Goal: Task Accomplishment & Management: Complete application form

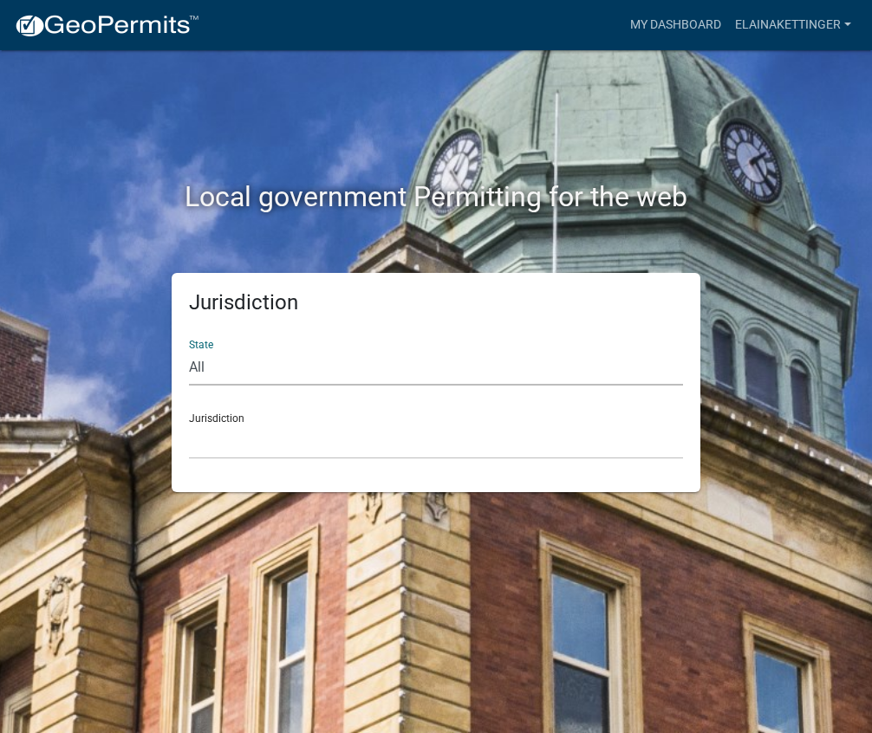
click at [281, 354] on select "All [US_STATE] [US_STATE] [US_STATE] [US_STATE] [US_STATE] [US_STATE] [US_STATE…" at bounding box center [436, 368] width 494 height 36
select select "[US_STATE]"
click at [189, 350] on select "All [US_STATE] [US_STATE] [US_STATE] [US_STATE] [US_STATE] [US_STATE] [US_STATE…" at bounding box center [436, 368] width 494 height 36
click at [328, 432] on select "[GEOGRAPHIC_DATA], [US_STATE] [GEOGRAPHIC_DATA], [US_STATE] [GEOGRAPHIC_DATA], …" at bounding box center [436, 442] width 494 height 36
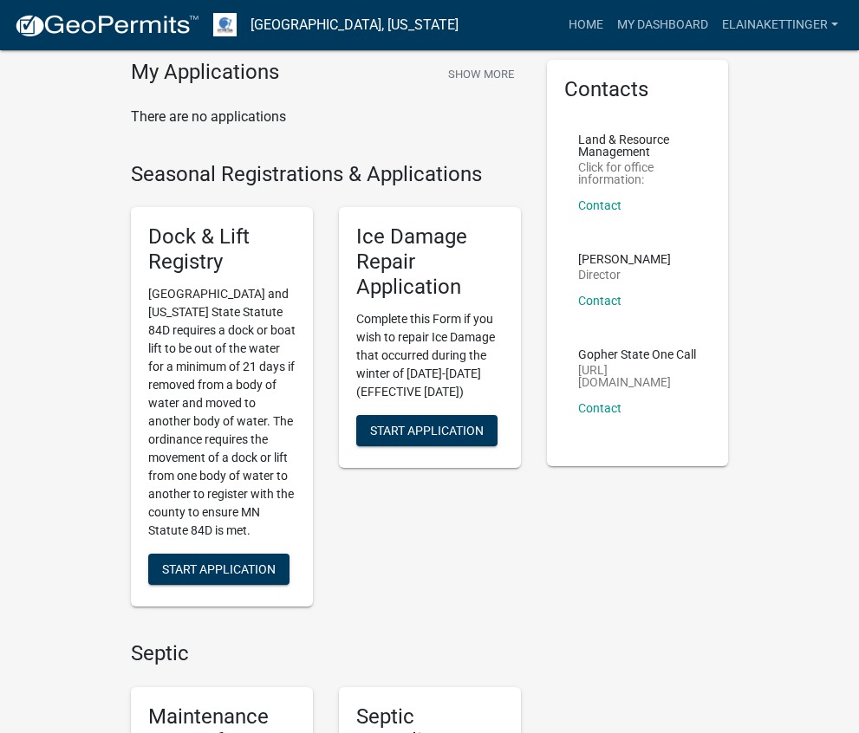
scroll to position [347, 0]
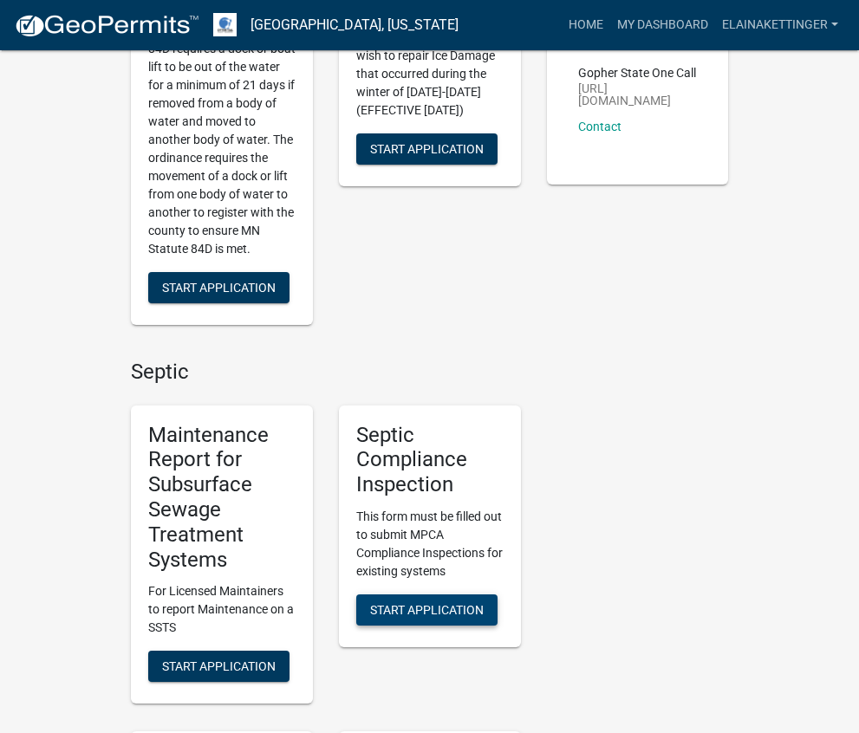
click at [393, 603] on span "Start Application" at bounding box center [427, 610] width 114 height 14
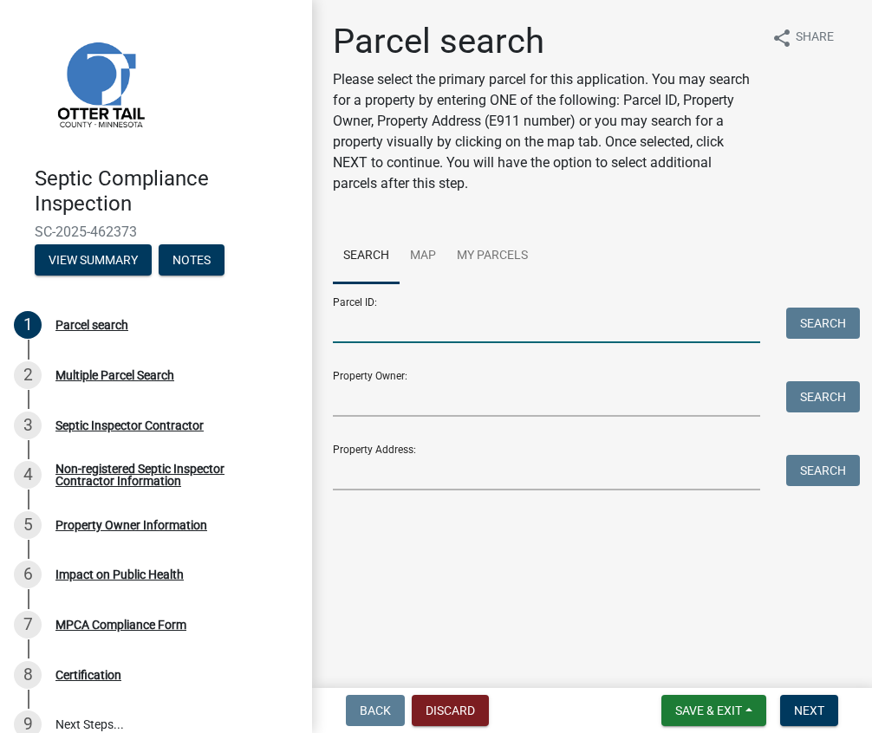
click at [398, 324] on input "Parcel ID:" at bounding box center [546, 326] width 427 height 36
